Goal: Information Seeking & Learning: Learn about a topic

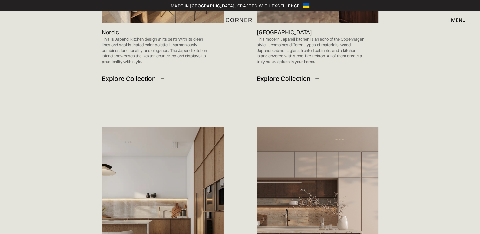
scroll to position [530, 0]
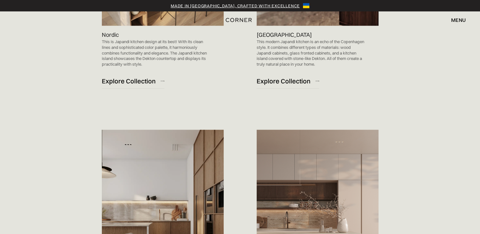
click at [197, 171] on img at bounding box center [163, 216] width 122 height 173
click at [136, 77] on div "Explore Collection" at bounding box center [129, 81] width 54 height 9
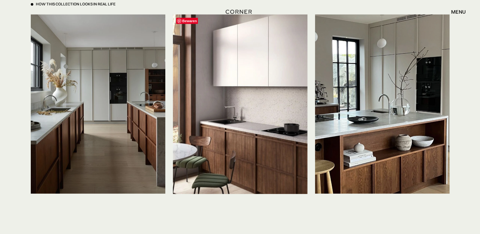
scroll to position [1503, 0]
